Goal: Check status: Check status

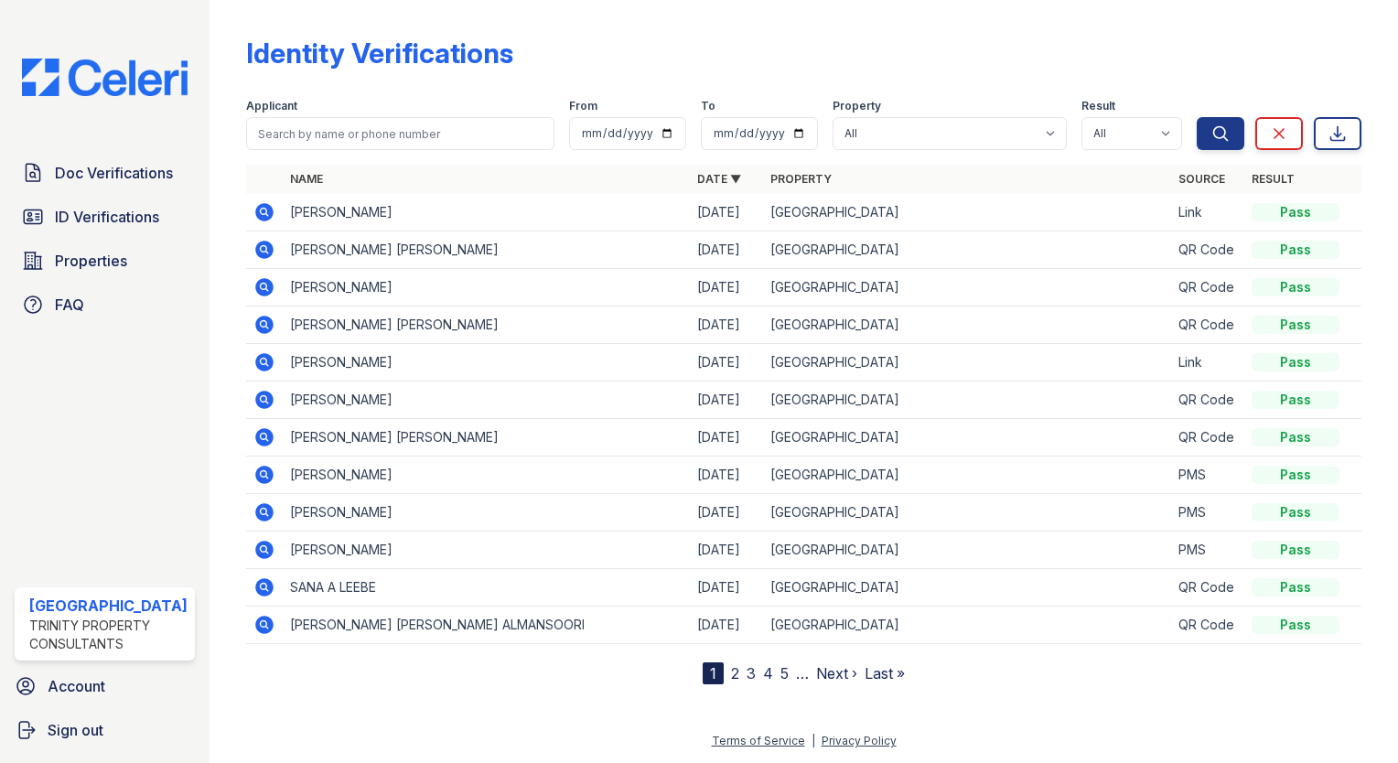
click at [123, 133] on div "Doc Verifications ID Verifications Properties FAQ Arrive Streeterville Trinity …" at bounding box center [104, 381] width 209 height 763
click at [118, 162] on span "Doc Verifications" at bounding box center [114, 173] width 118 height 22
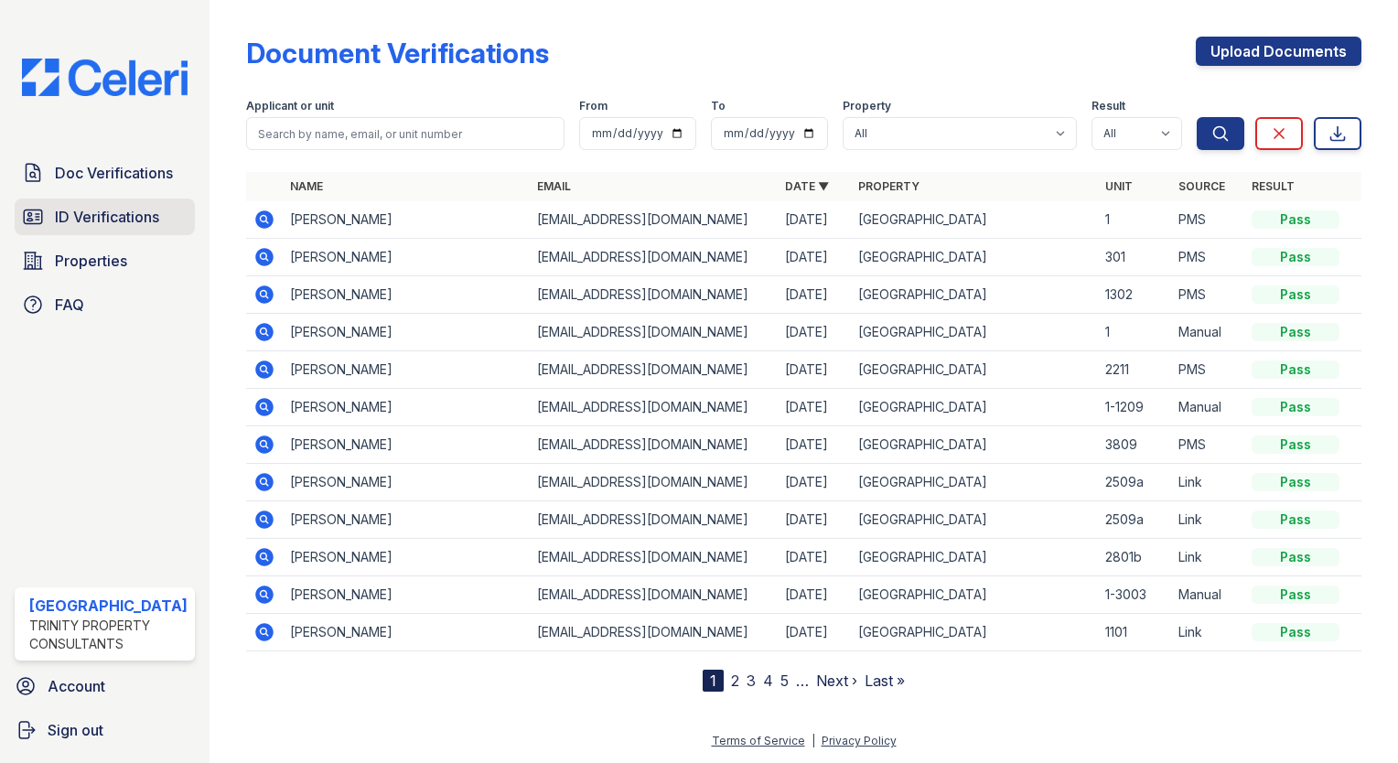
click at [113, 220] on span "ID Verifications" at bounding box center [107, 217] width 104 height 22
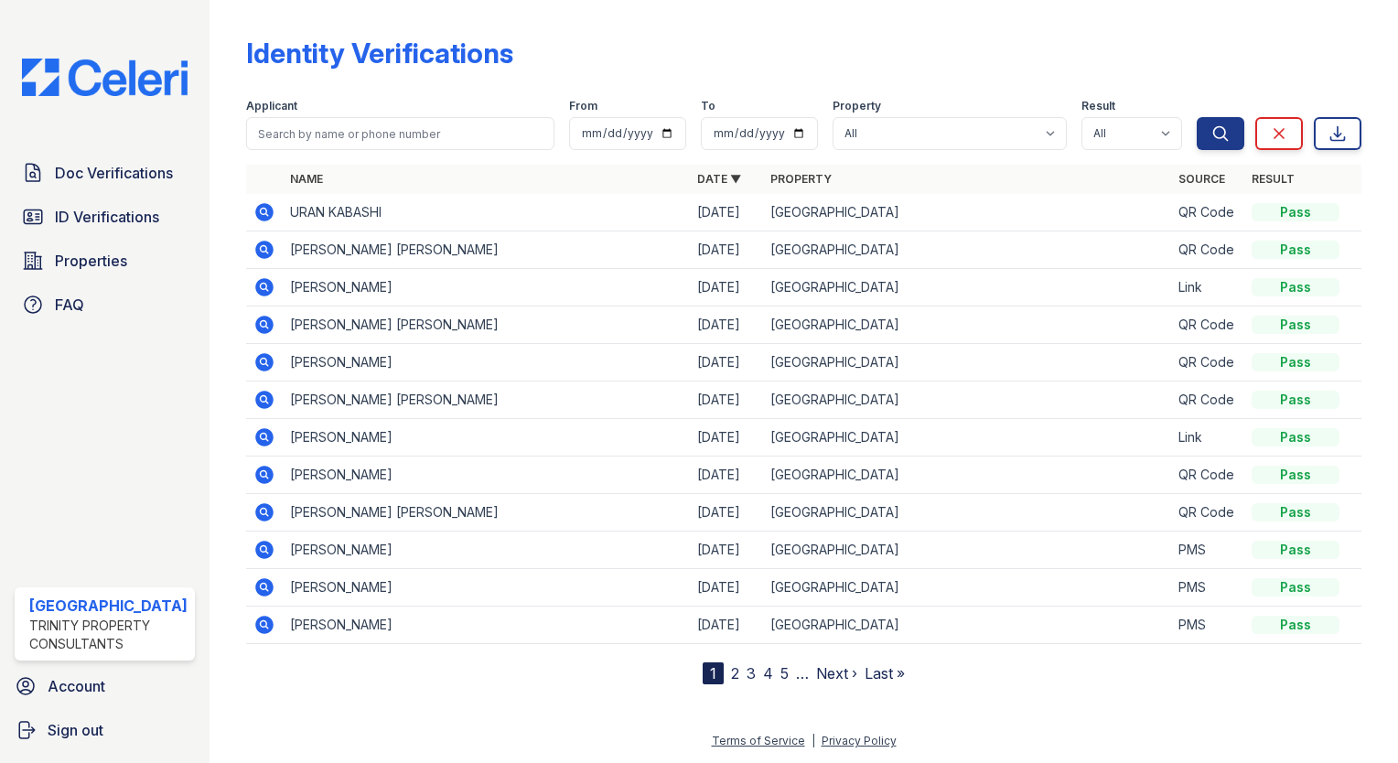
click at [253, 212] on icon at bounding box center [264, 212] width 22 height 22
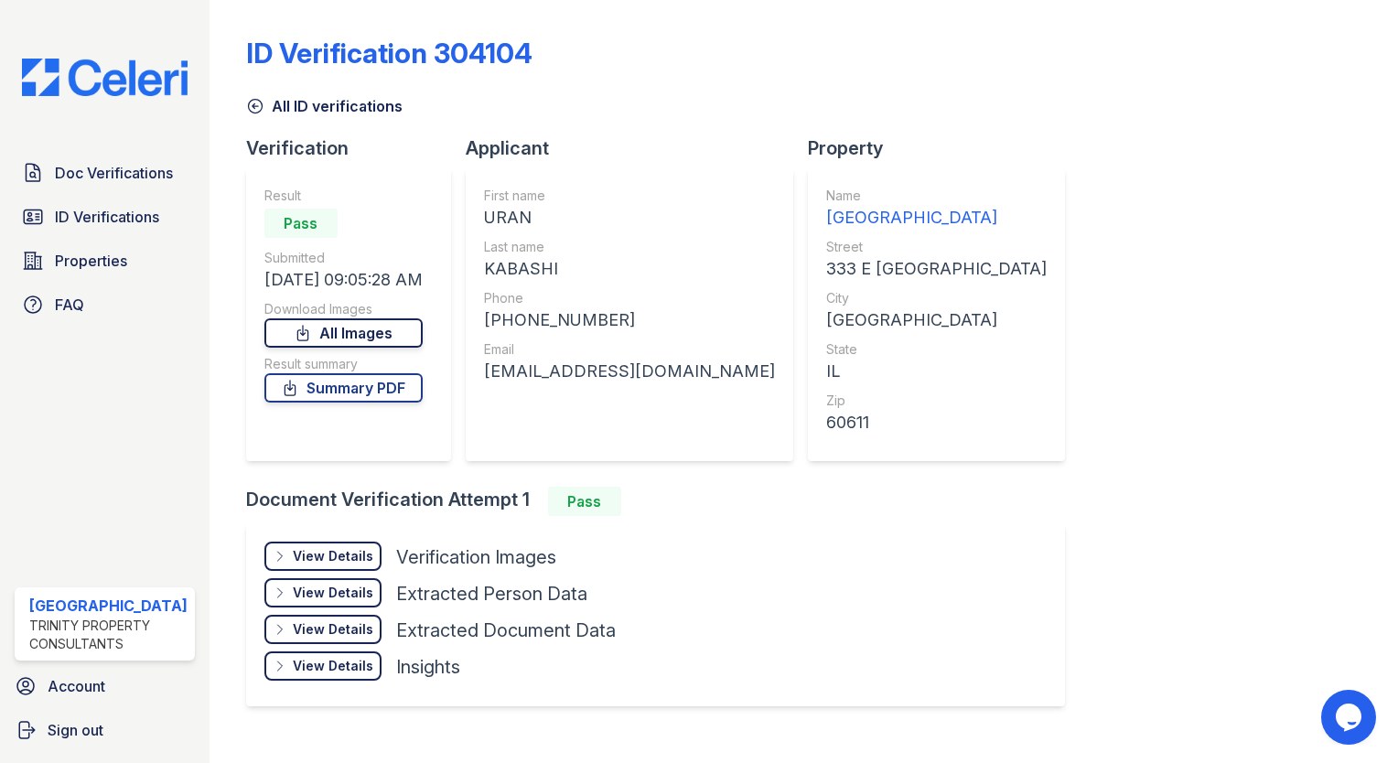
click at [372, 338] on link "All Images" at bounding box center [343, 332] width 158 height 29
click at [1275, 92] on div "All ID verifications" at bounding box center [803, 100] width 1115 height 33
click at [95, 173] on span "Doc Verifications" at bounding box center [114, 173] width 118 height 22
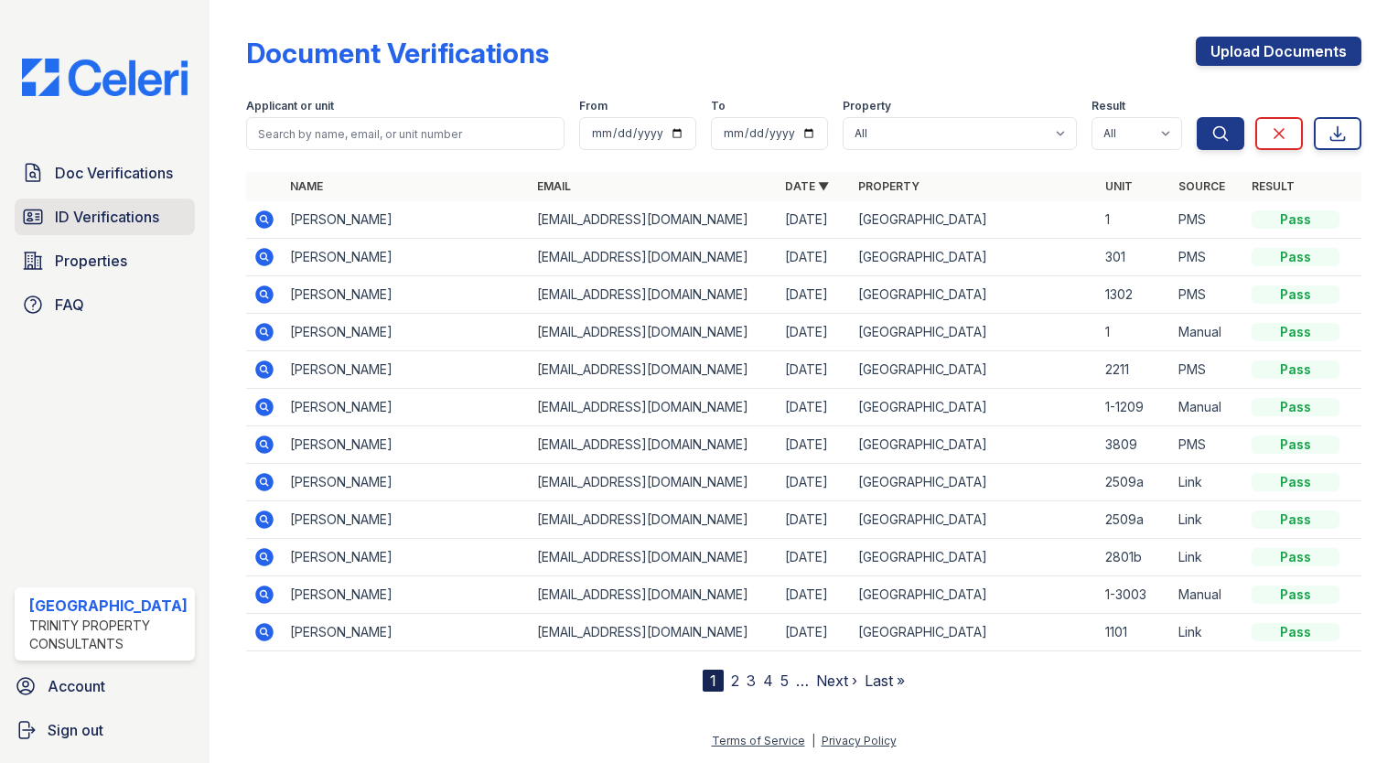
click at [96, 199] on link "ID Verifications" at bounding box center [105, 216] width 180 height 37
